Goal: Transaction & Acquisition: Obtain resource

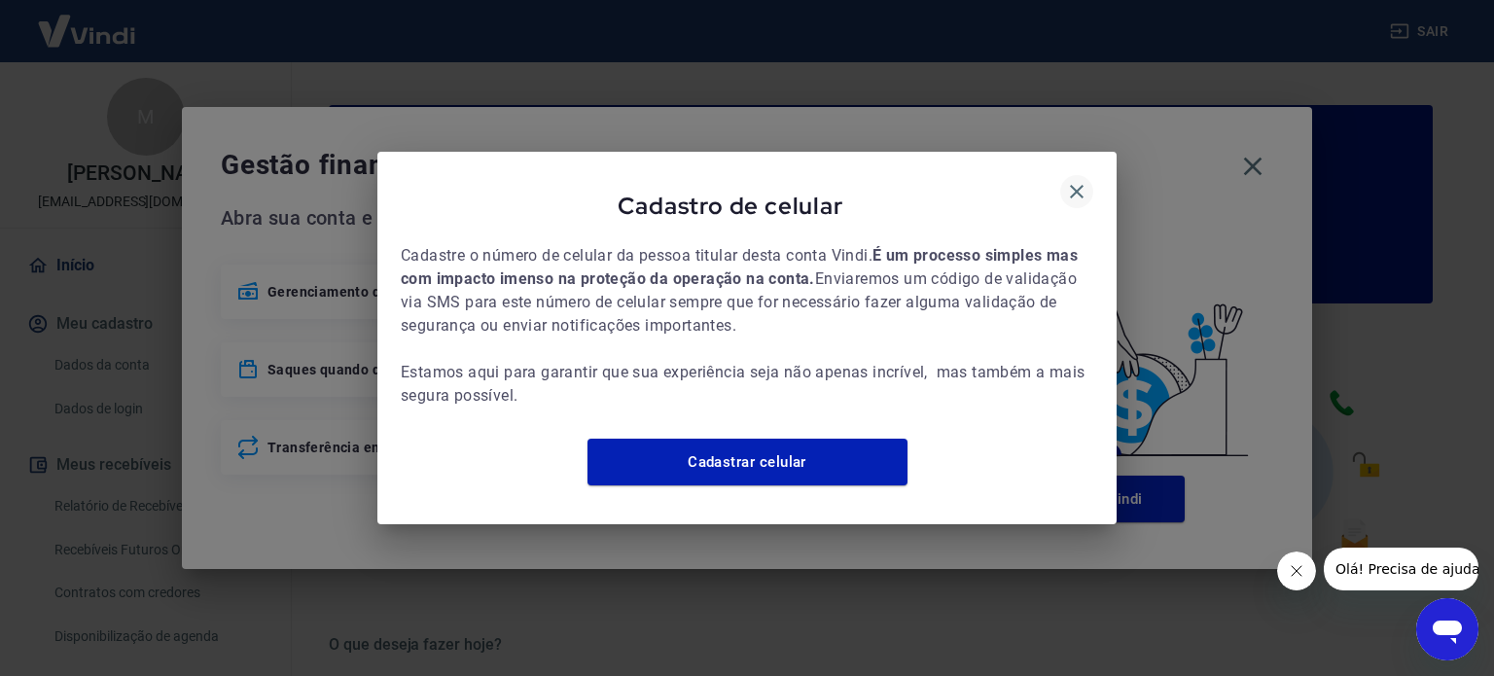
click at [1077, 185] on icon "button" at bounding box center [1076, 191] width 23 height 23
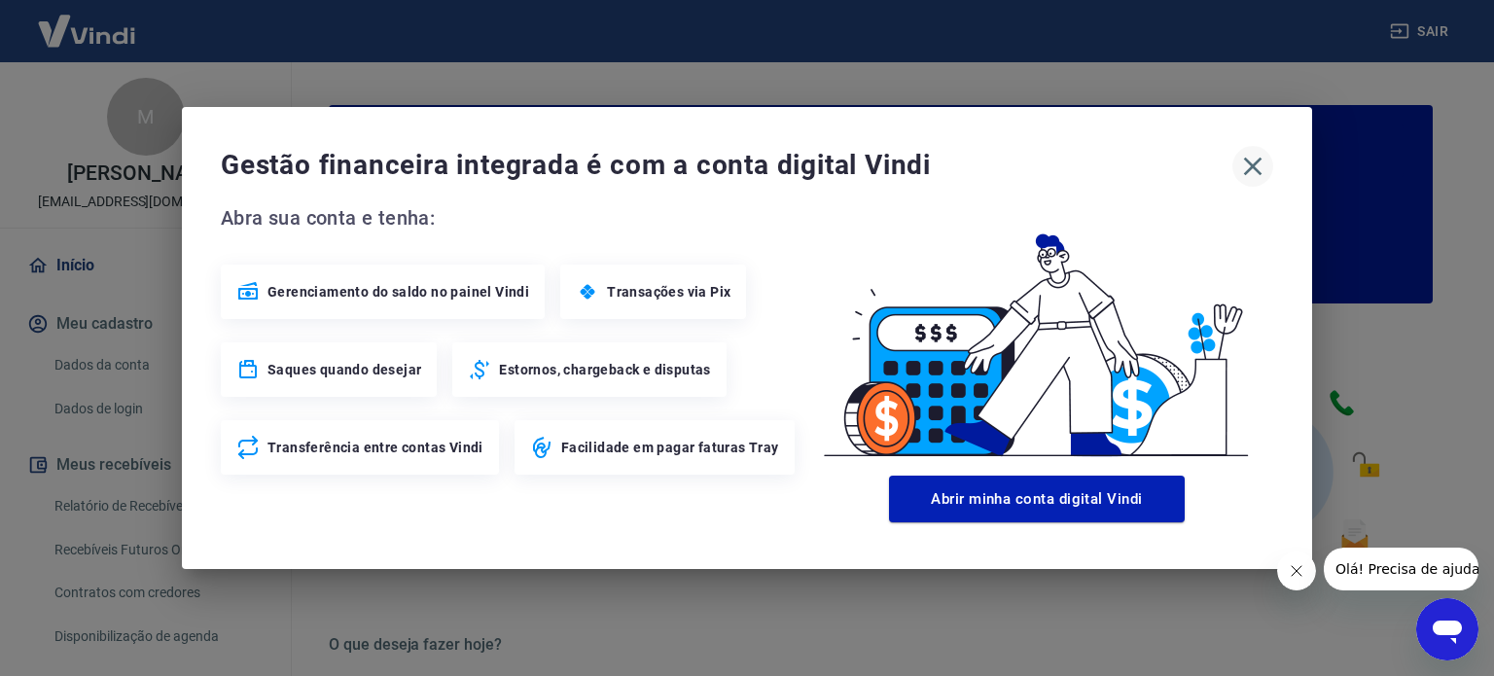
click at [1246, 170] on icon "button" at bounding box center [1252, 166] width 31 height 31
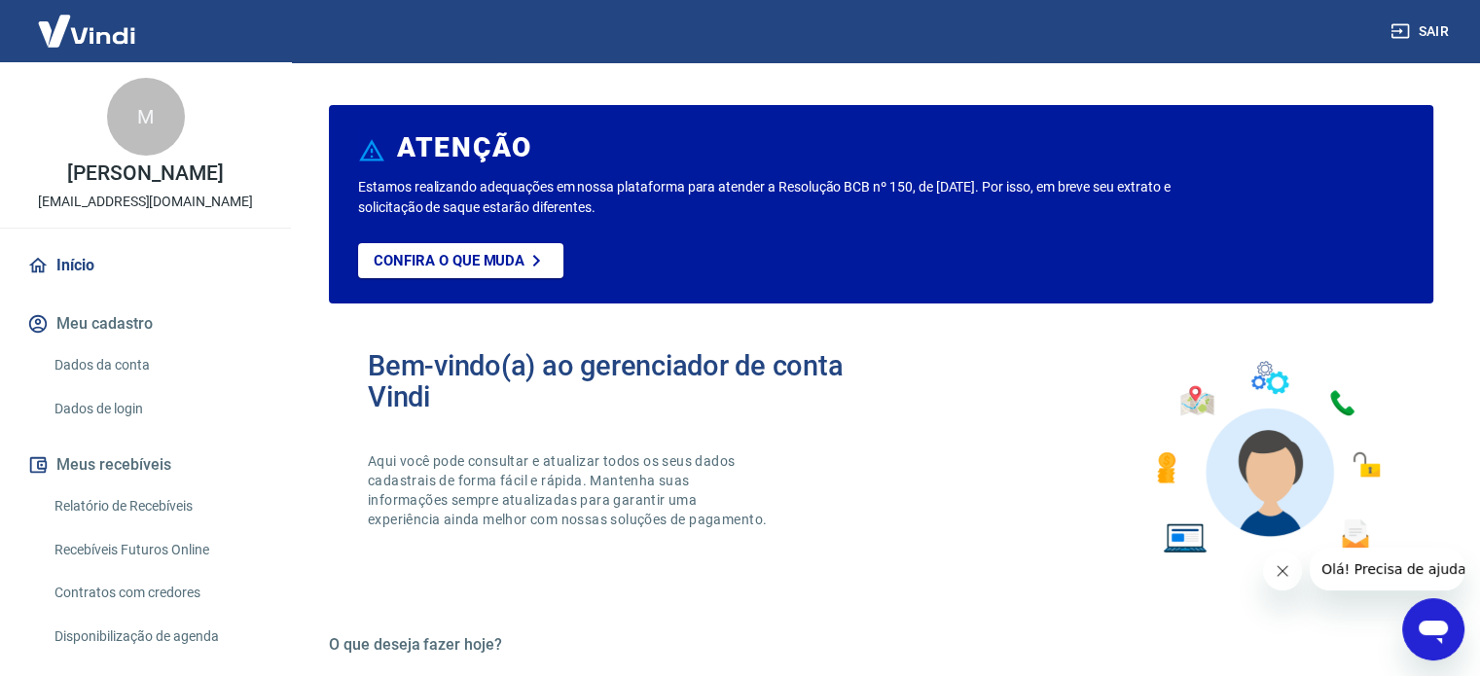
click at [186, 520] on link "Relatório de Recebíveis" at bounding box center [157, 506] width 221 height 40
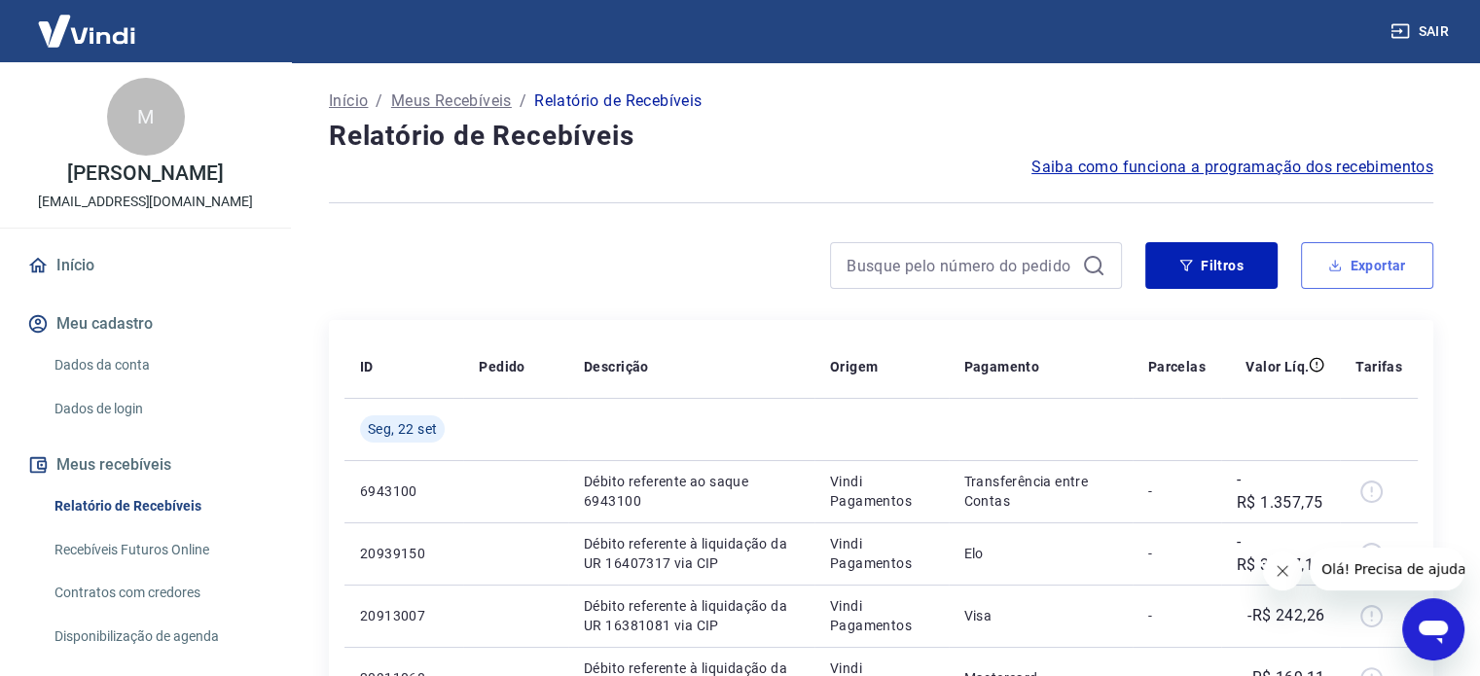
click at [1378, 266] on button "Exportar" at bounding box center [1367, 265] width 132 height 47
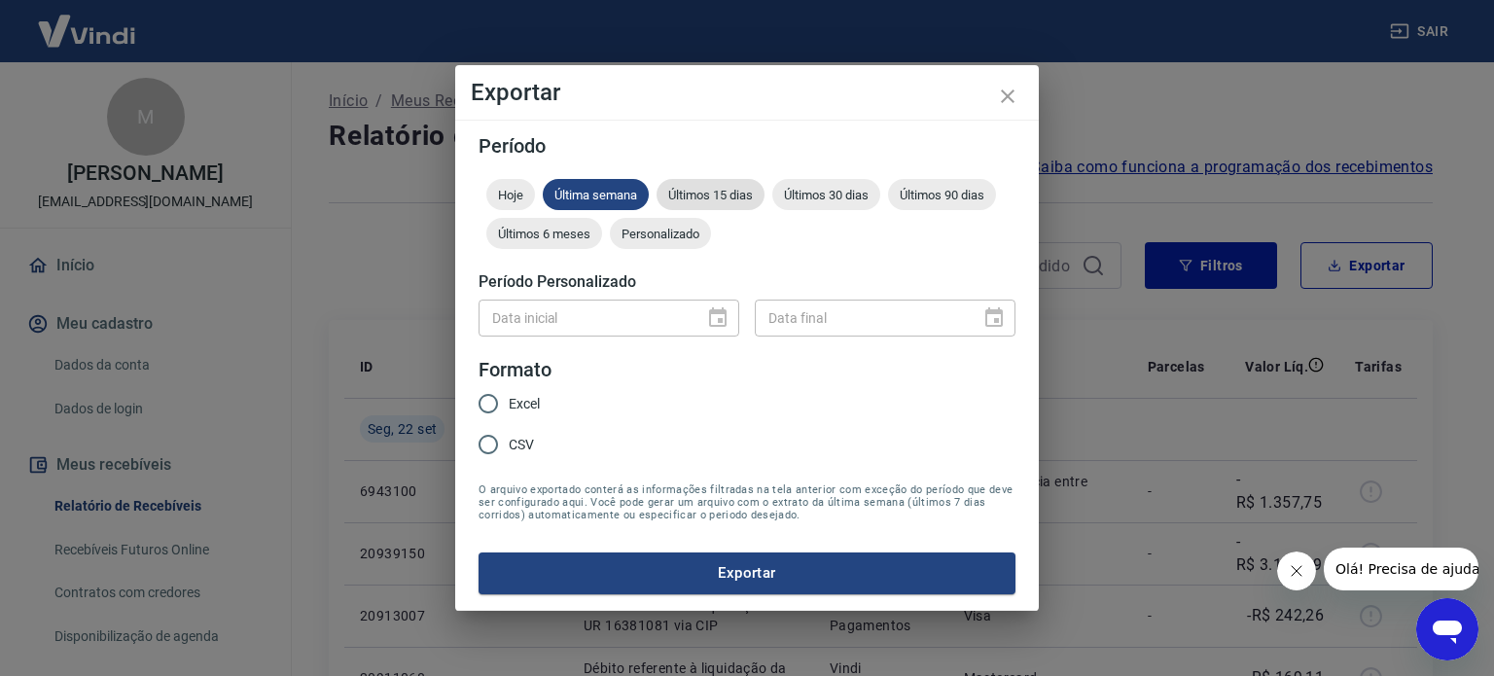
click at [757, 200] on span "Últimos 15 dias" at bounding box center [711, 195] width 108 height 15
click at [508, 400] on input "Excel" at bounding box center [488, 403] width 41 height 41
radio input "true"
click at [744, 579] on button "Exportar" at bounding box center [747, 573] width 537 height 41
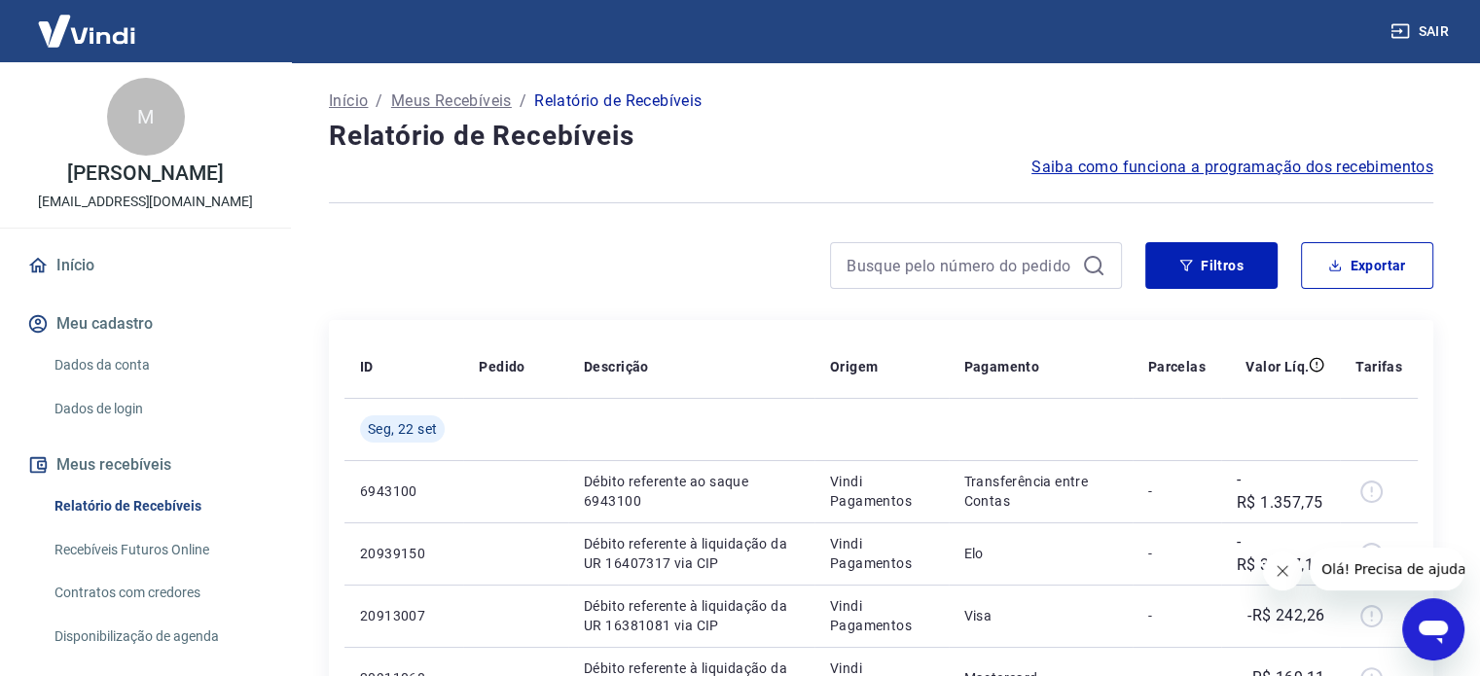
click at [1420, 33] on button "Sair" at bounding box center [1421, 32] width 70 height 36
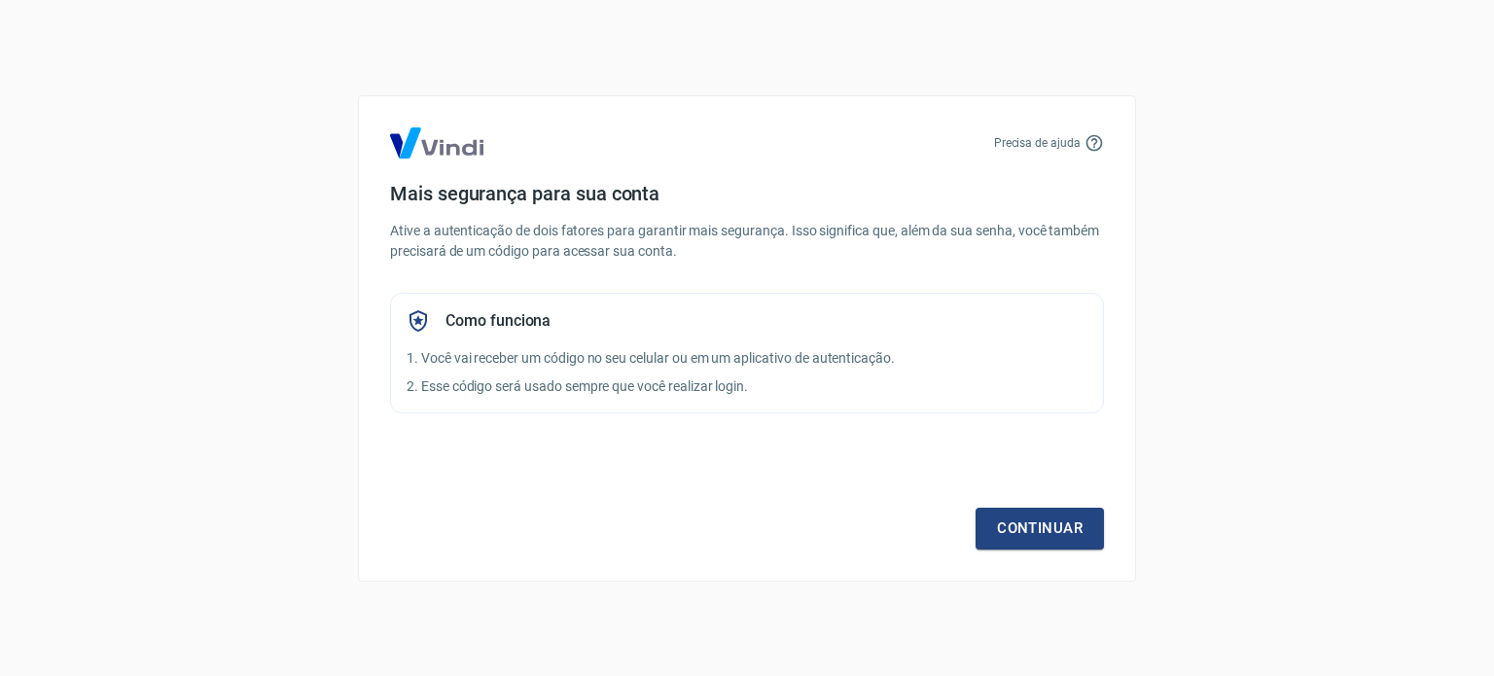
click at [311, 43] on div "Precisa de ajuda Mais segurança para sua conta Ative a autenticação de dois fat…" at bounding box center [747, 338] width 1494 height 676
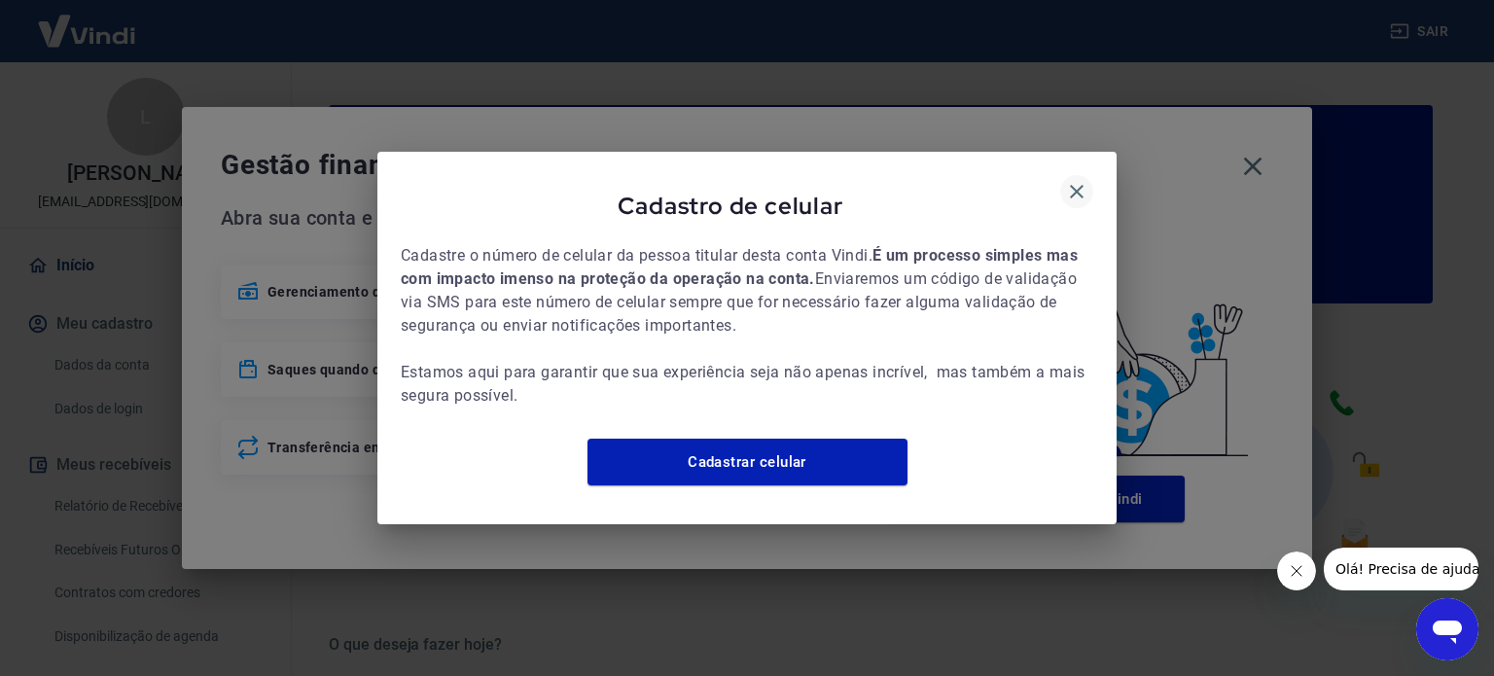
click at [1077, 185] on icon "button" at bounding box center [1077, 192] width 14 height 14
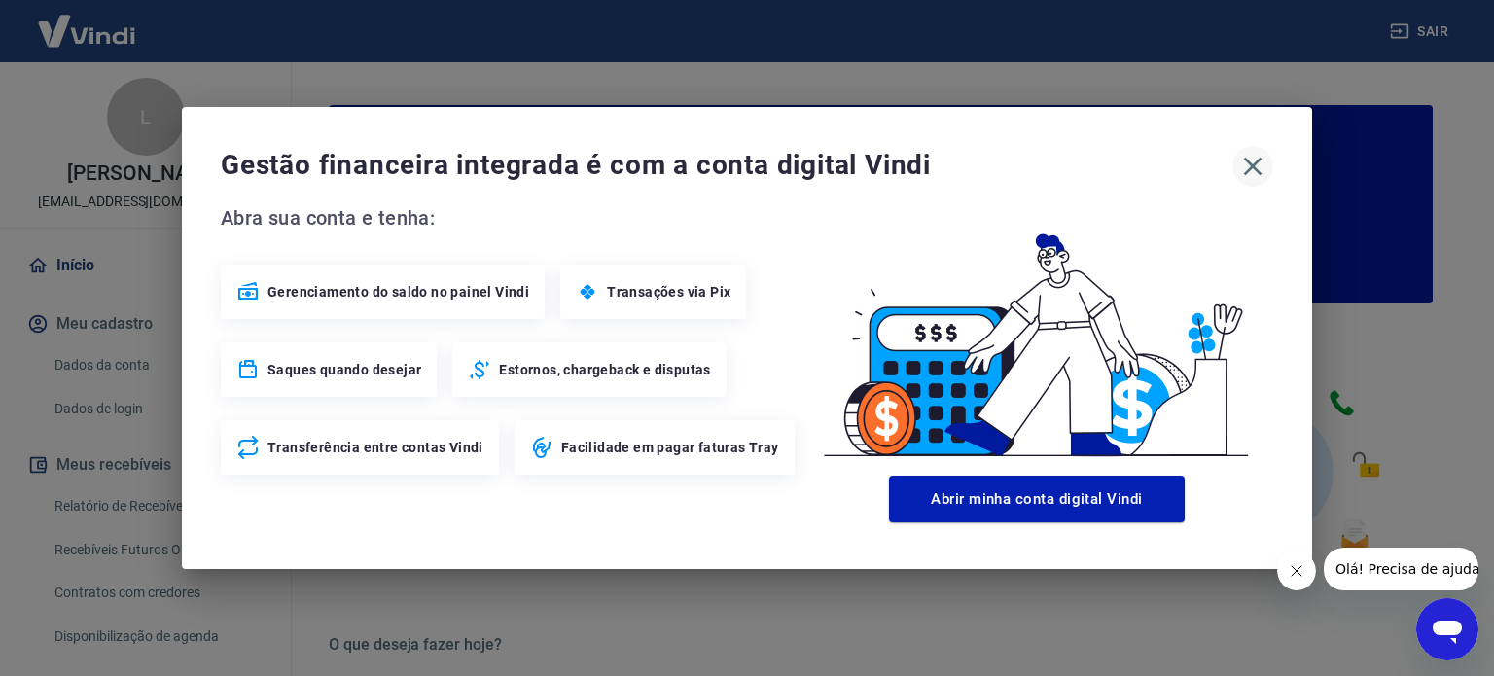
click at [1253, 164] on icon "button" at bounding box center [1253, 167] width 18 height 18
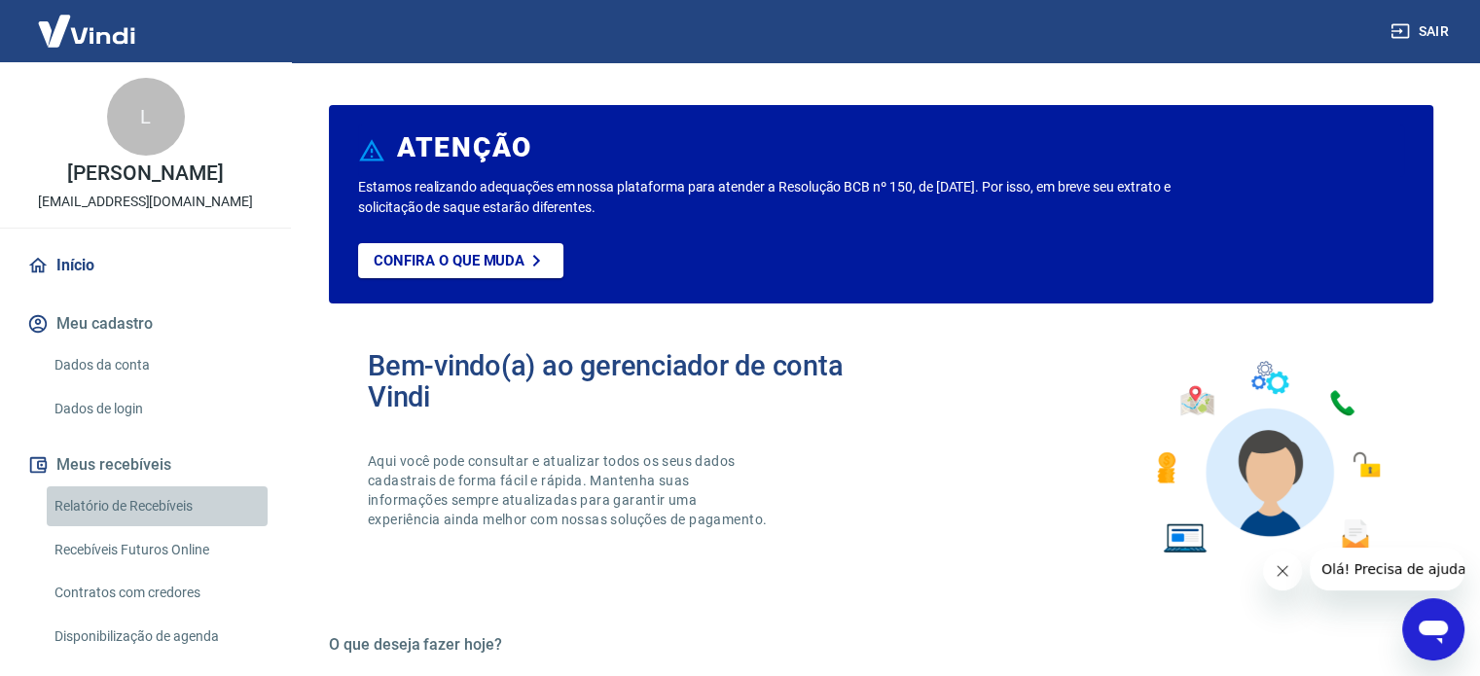
click at [189, 522] on link "Relatório de Recebíveis" at bounding box center [157, 506] width 221 height 40
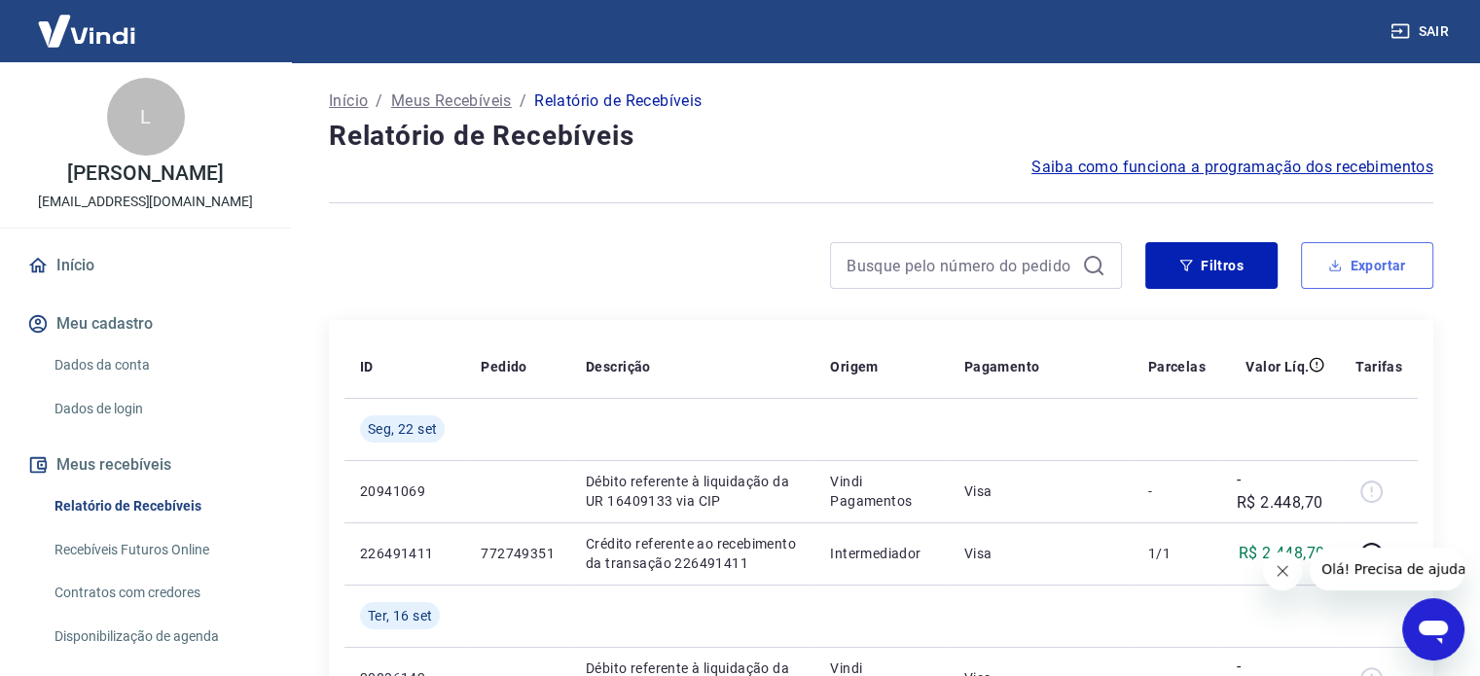
click at [1370, 265] on button "Exportar" at bounding box center [1367, 265] width 132 height 47
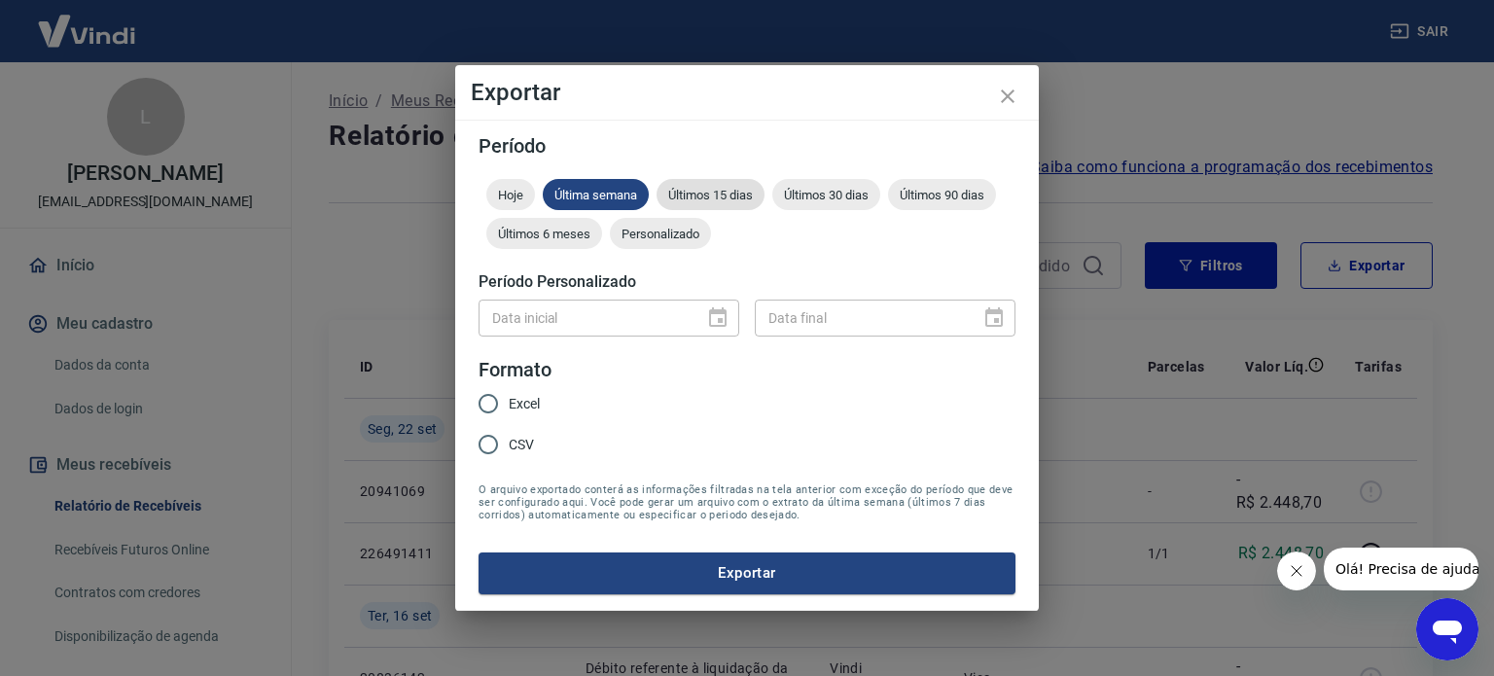
click at [708, 200] on span "Últimos 15 dias" at bounding box center [711, 195] width 108 height 15
click at [505, 408] on input "Excel" at bounding box center [488, 403] width 41 height 41
radio input "true"
click at [732, 584] on button "Exportar" at bounding box center [747, 573] width 537 height 41
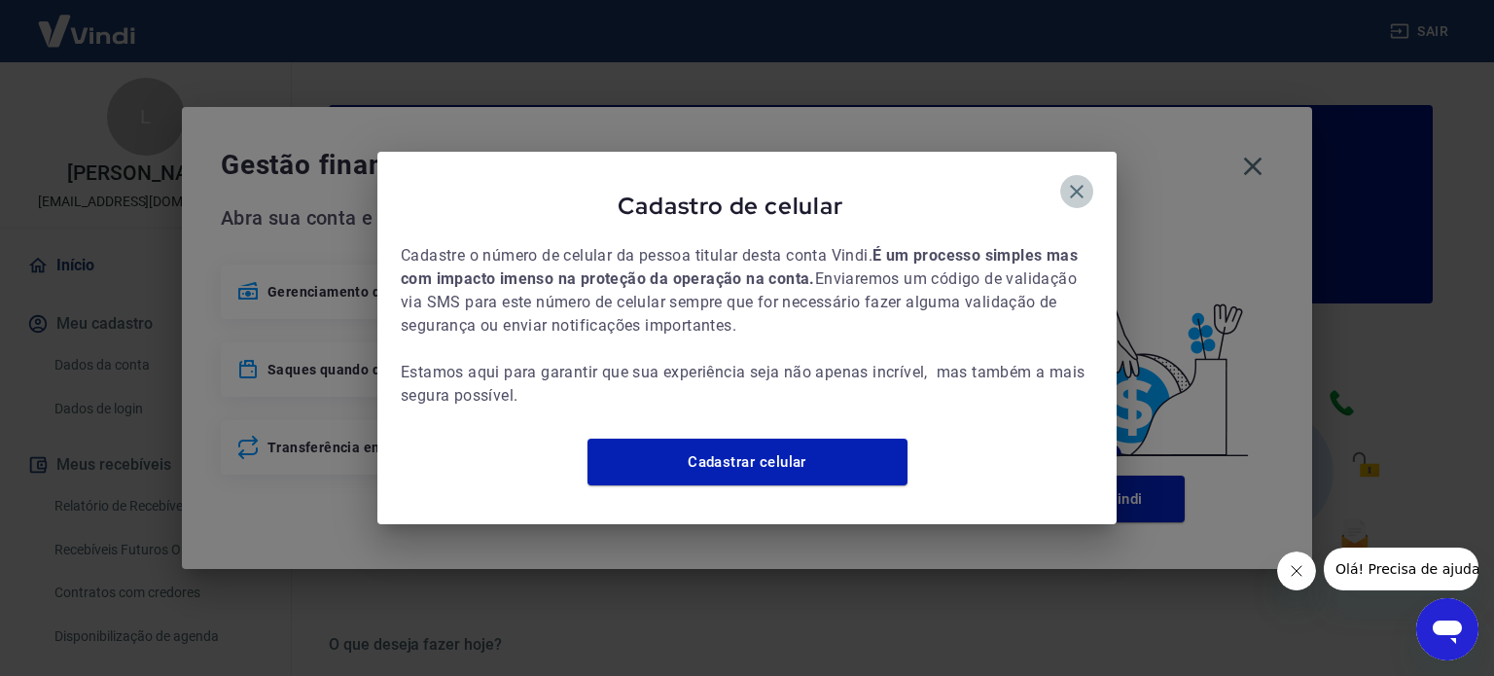
click at [1084, 186] on icon "button" at bounding box center [1076, 191] width 23 height 23
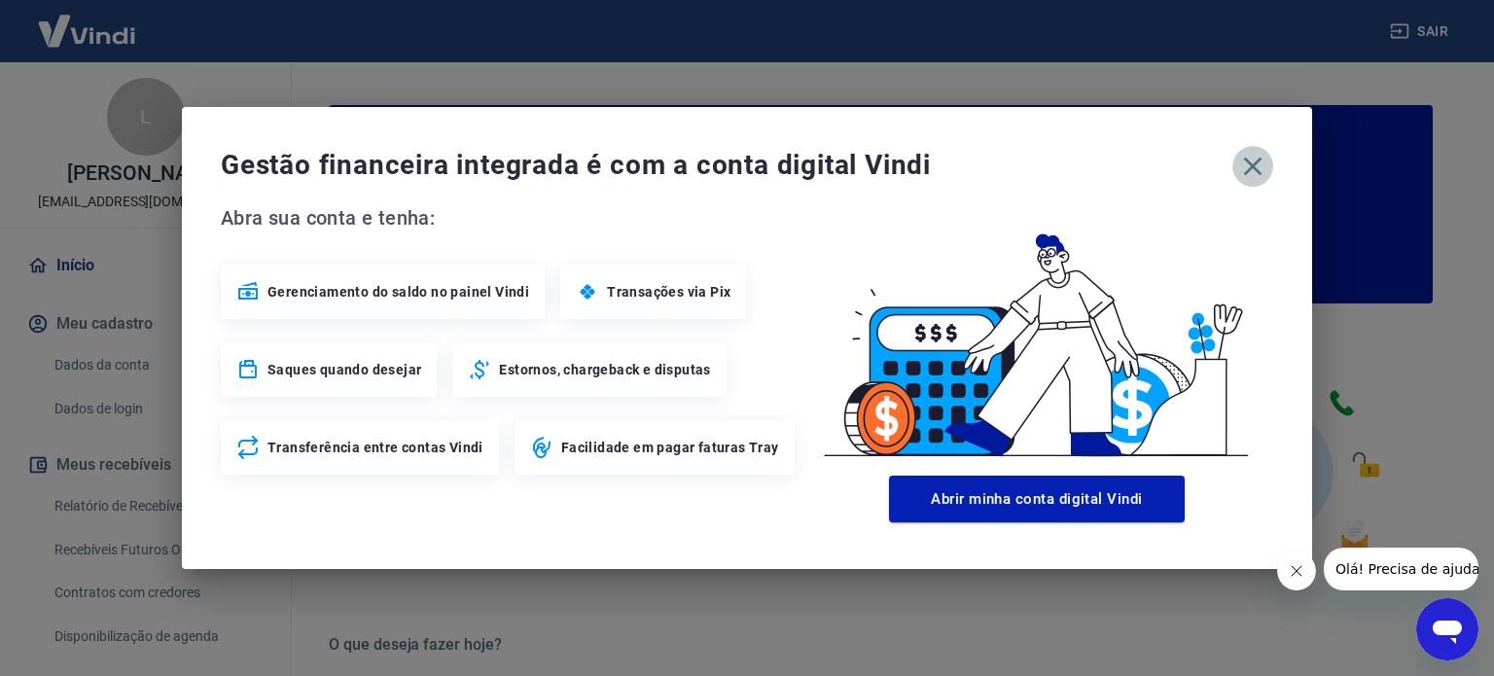
click at [1260, 161] on icon "button" at bounding box center [1252, 166] width 31 height 31
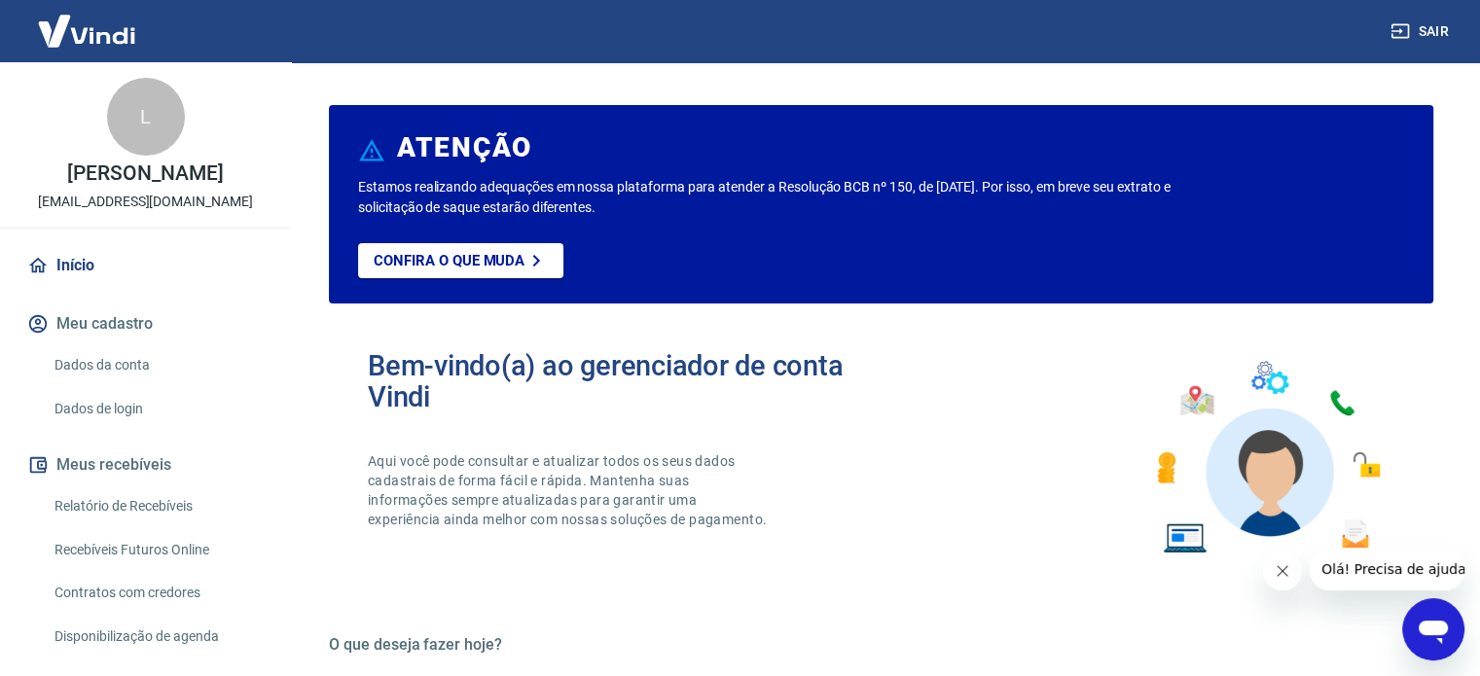
click at [169, 565] on link "Recebíveis Futuros Online" at bounding box center [157, 550] width 221 height 40
